Goal: Find specific page/section: Find specific page/section

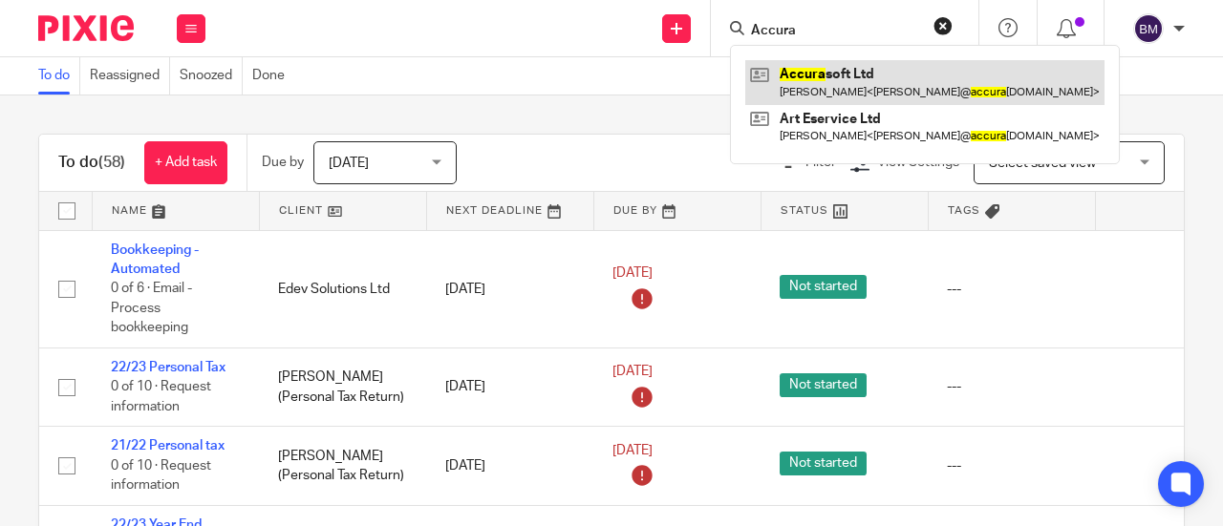
type input "Accura"
click at [846, 81] on link at bounding box center [924, 82] width 359 height 44
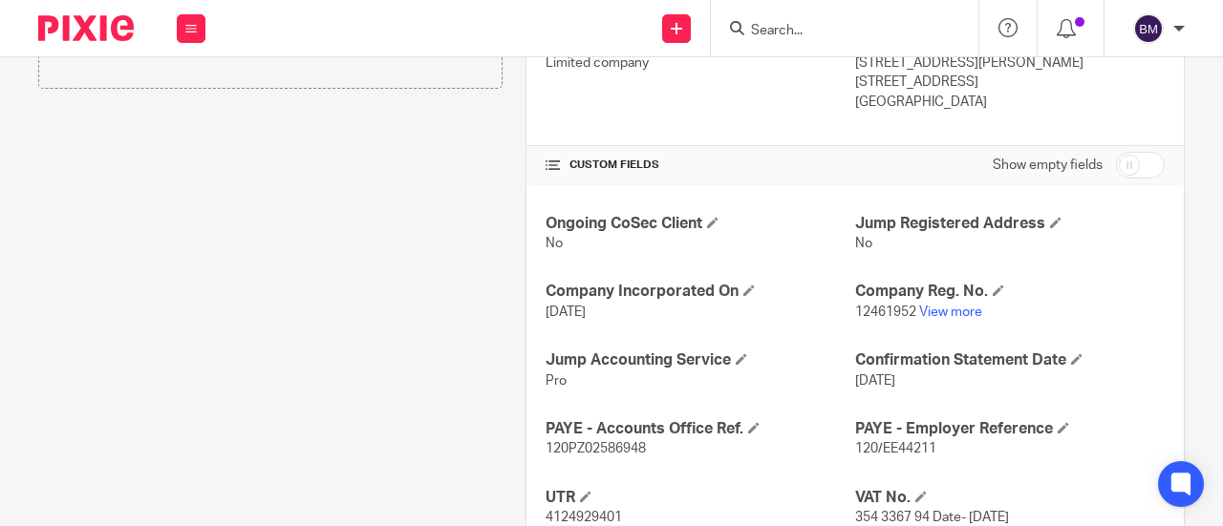
scroll to position [565, 0]
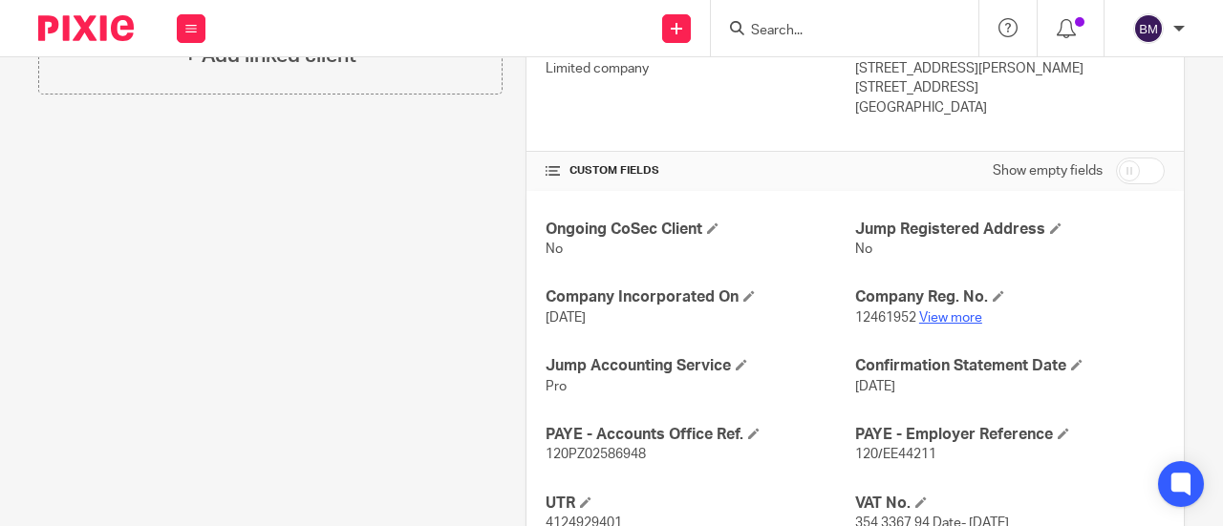
click at [948, 314] on link "View more" at bounding box center [950, 317] width 63 height 13
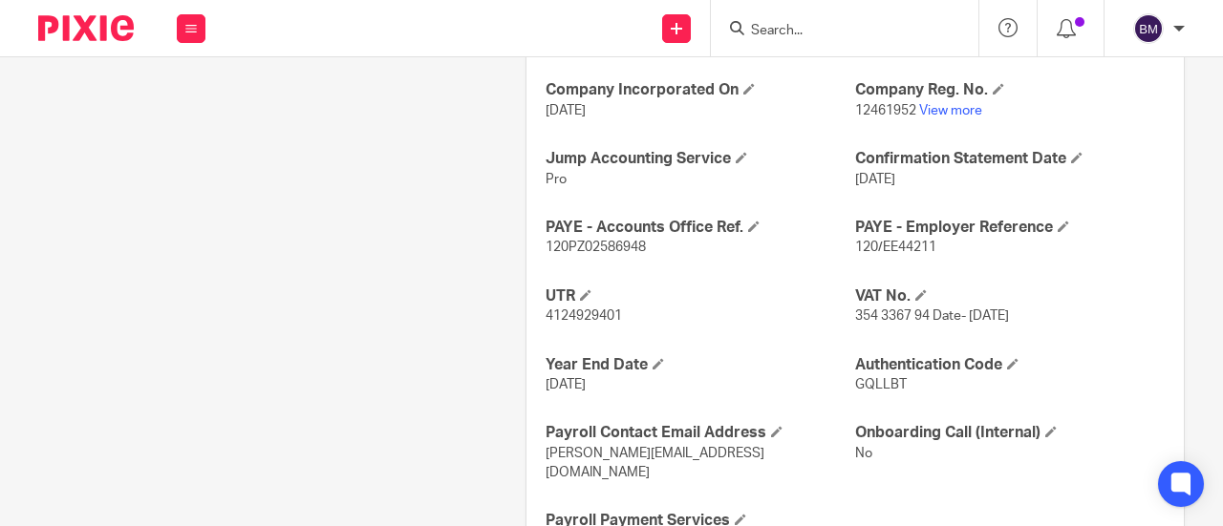
scroll to position [819, 0]
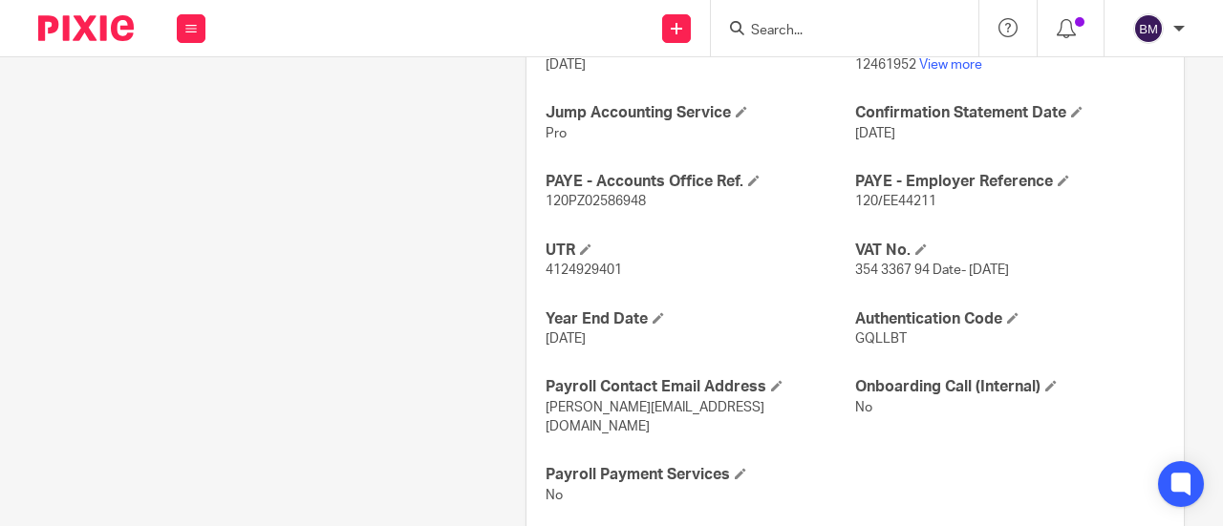
drag, startPoint x: 898, startPoint y: 268, endPoint x: 912, endPoint y: 268, distance: 14.3
click at [902, 268] on span "354 3367 94 Date- 10 AUGUST 2020" at bounding box center [932, 270] width 154 height 13
drag, startPoint x: 919, startPoint y: 268, endPoint x: 845, endPoint y: 267, distance: 73.6
click at [855, 267] on span "354 3367 94 Date- 10 AUGUST 2020" at bounding box center [932, 270] width 154 height 13
copy span "354 3367 94"
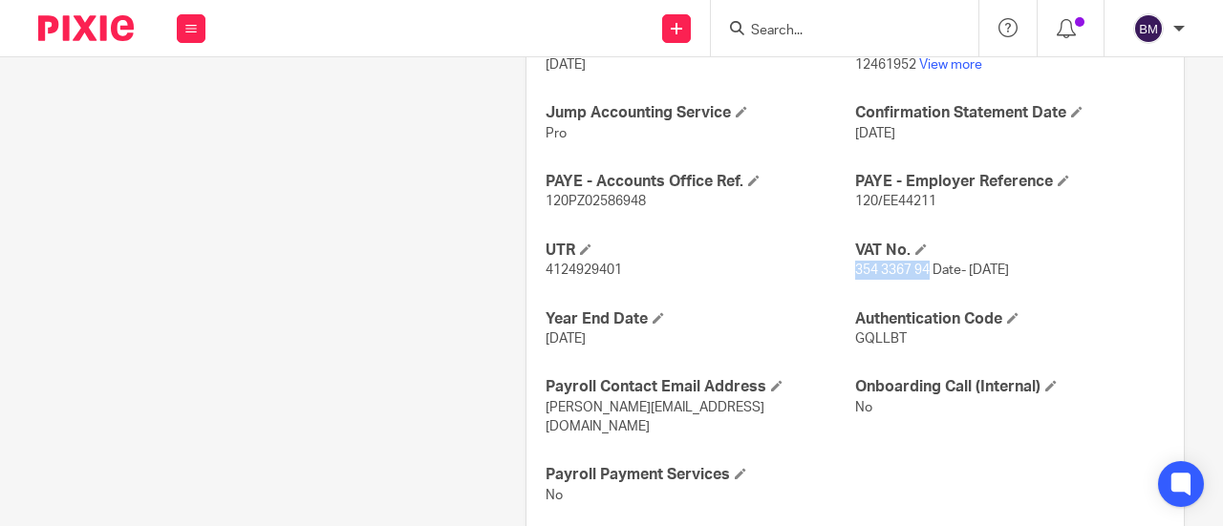
copy span "354 3367 94"
click at [822, 24] on input "Search" at bounding box center [835, 31] width 172 height 17
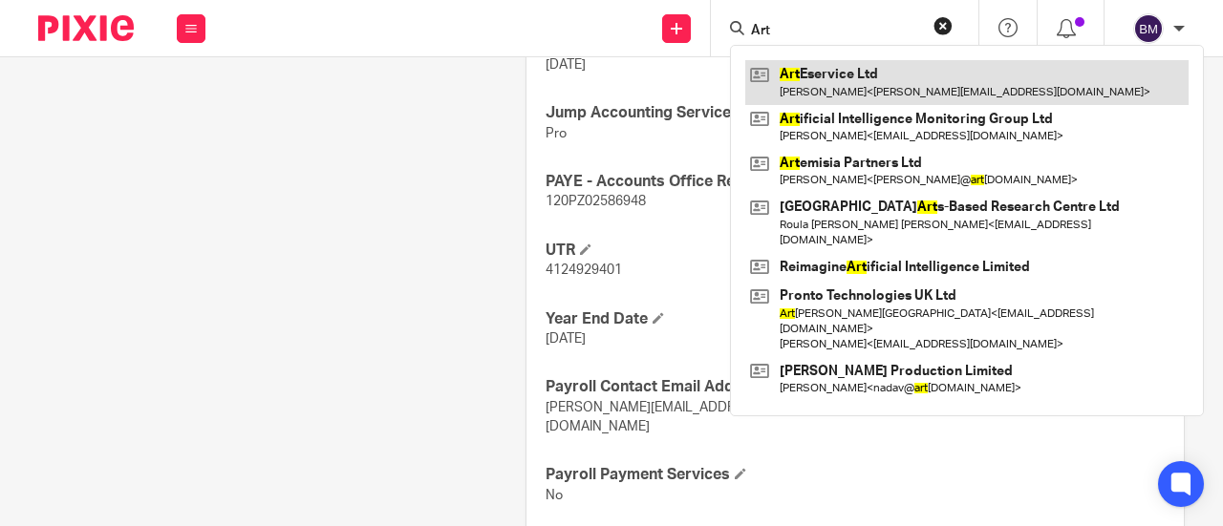
type input "Art"
click at [910, 87] on link at bounding box center [966, 82] width 443 height 44
